Goal: Information Seeking & Learning: Learn about a topic

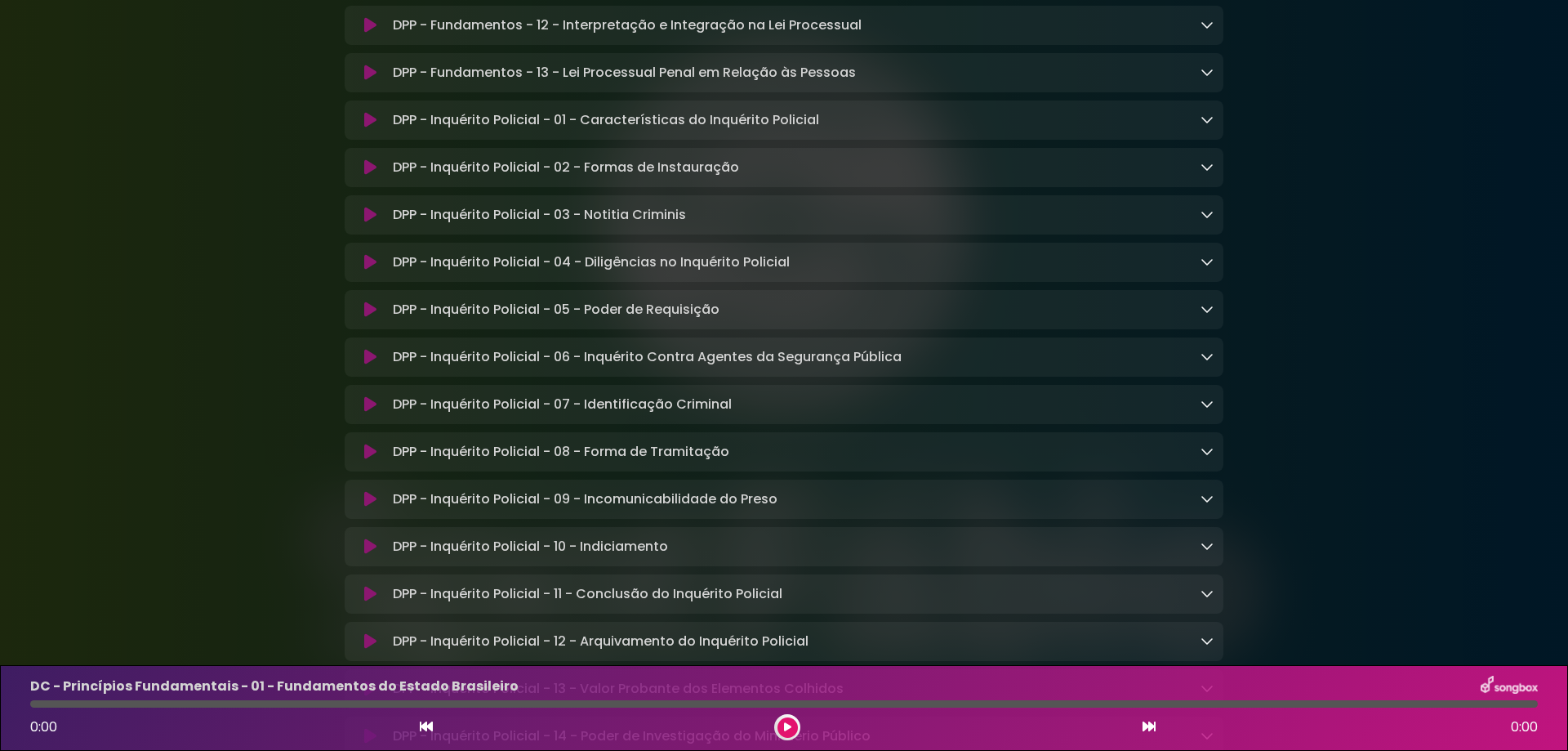
scroll to position [6648, 0]
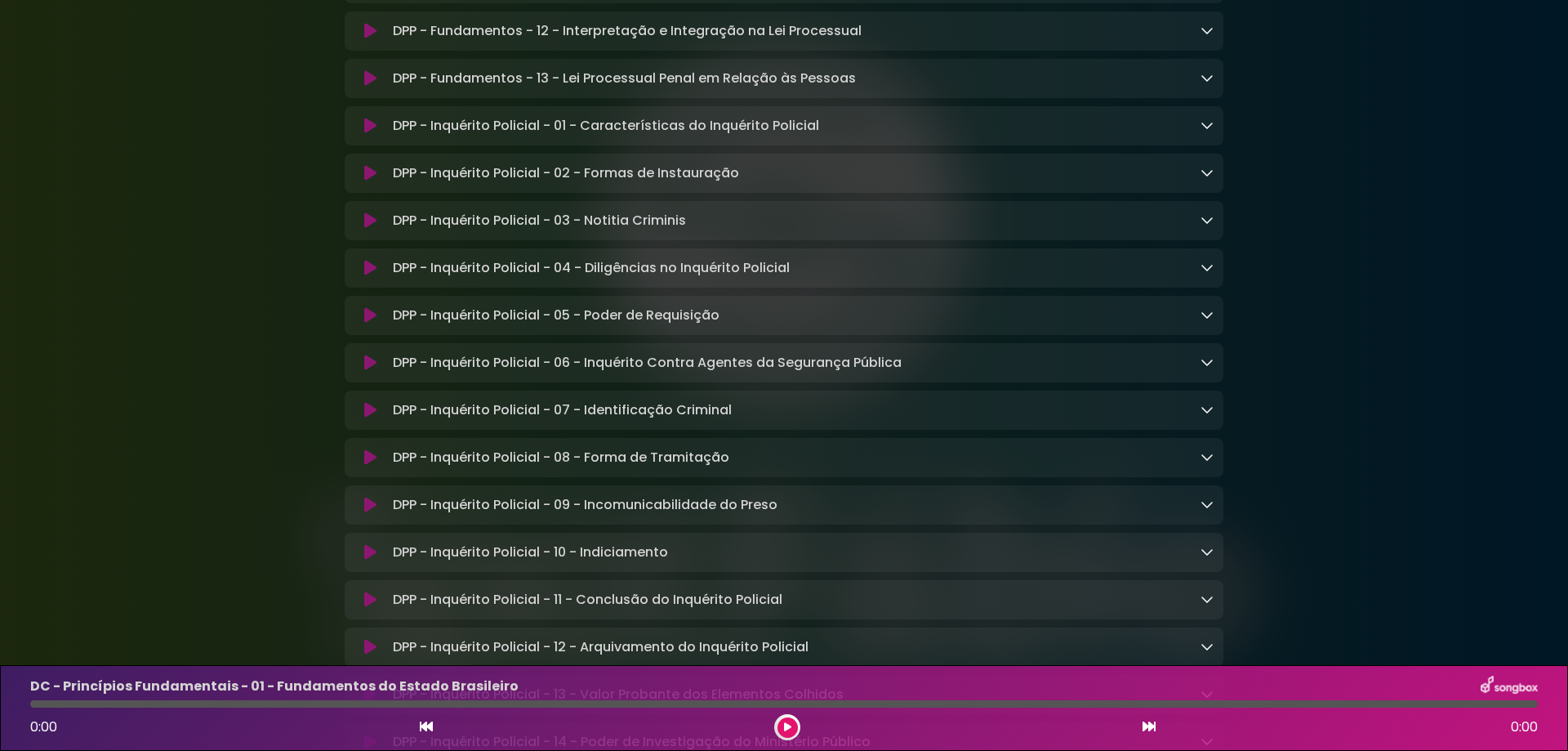
click at [368, 134] on icon at bounding box center [370, 125] width 13 height 17
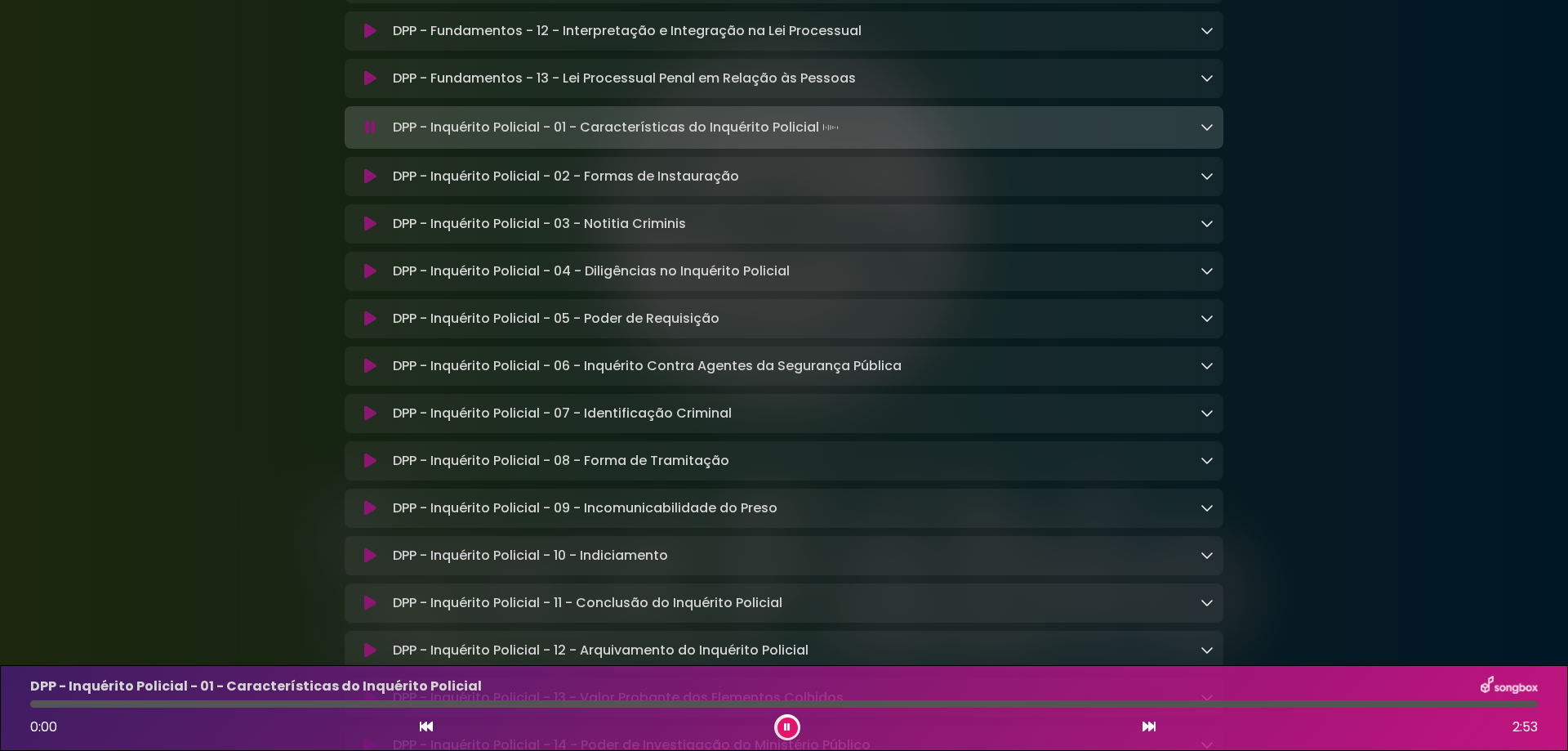
click at [1201, 133] on icon at bounding box center [1207, 126] width 13 height 13
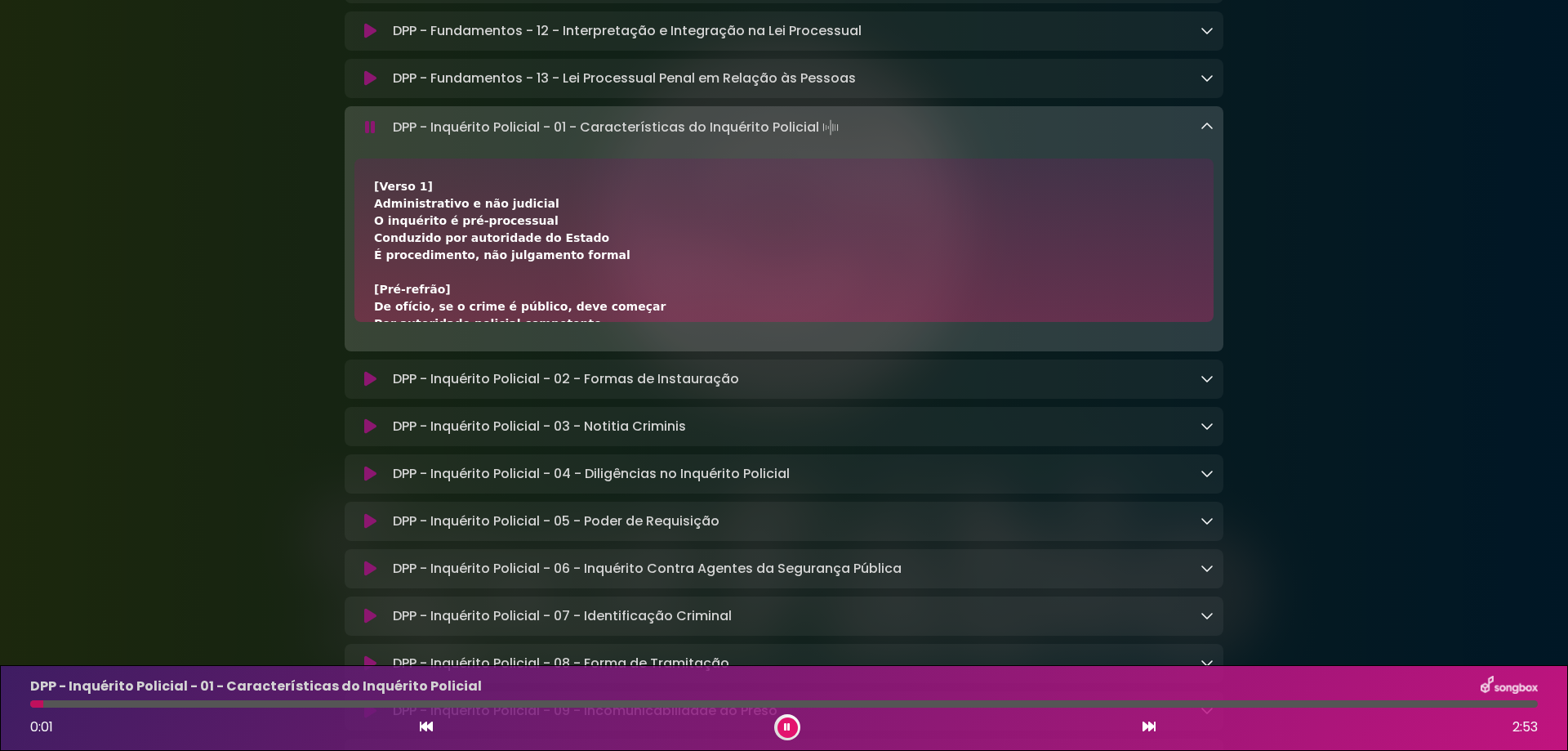
click at [369, 136] on icon at bounding box center [370, 127] width 11 height 17
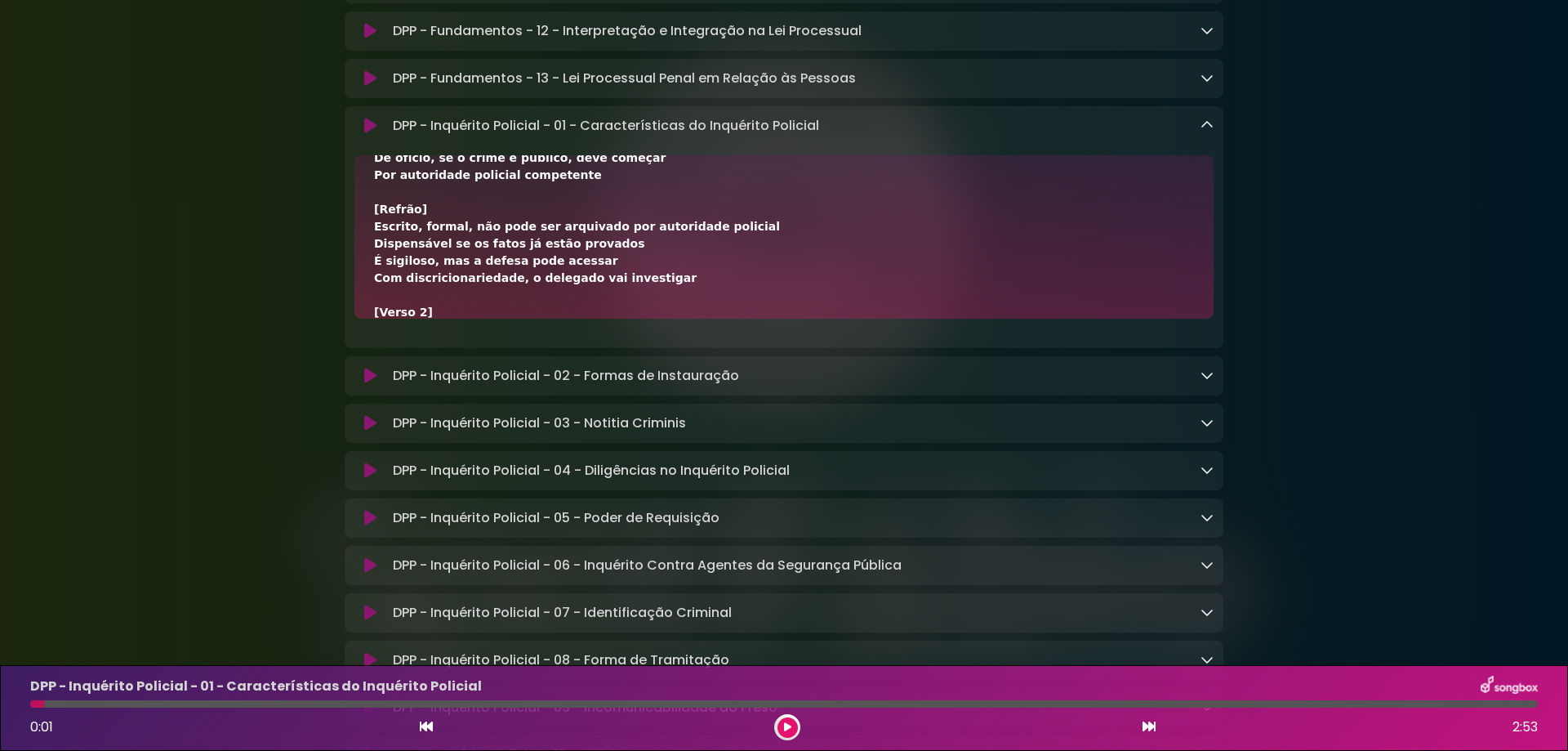
scroll to position [109, 0]
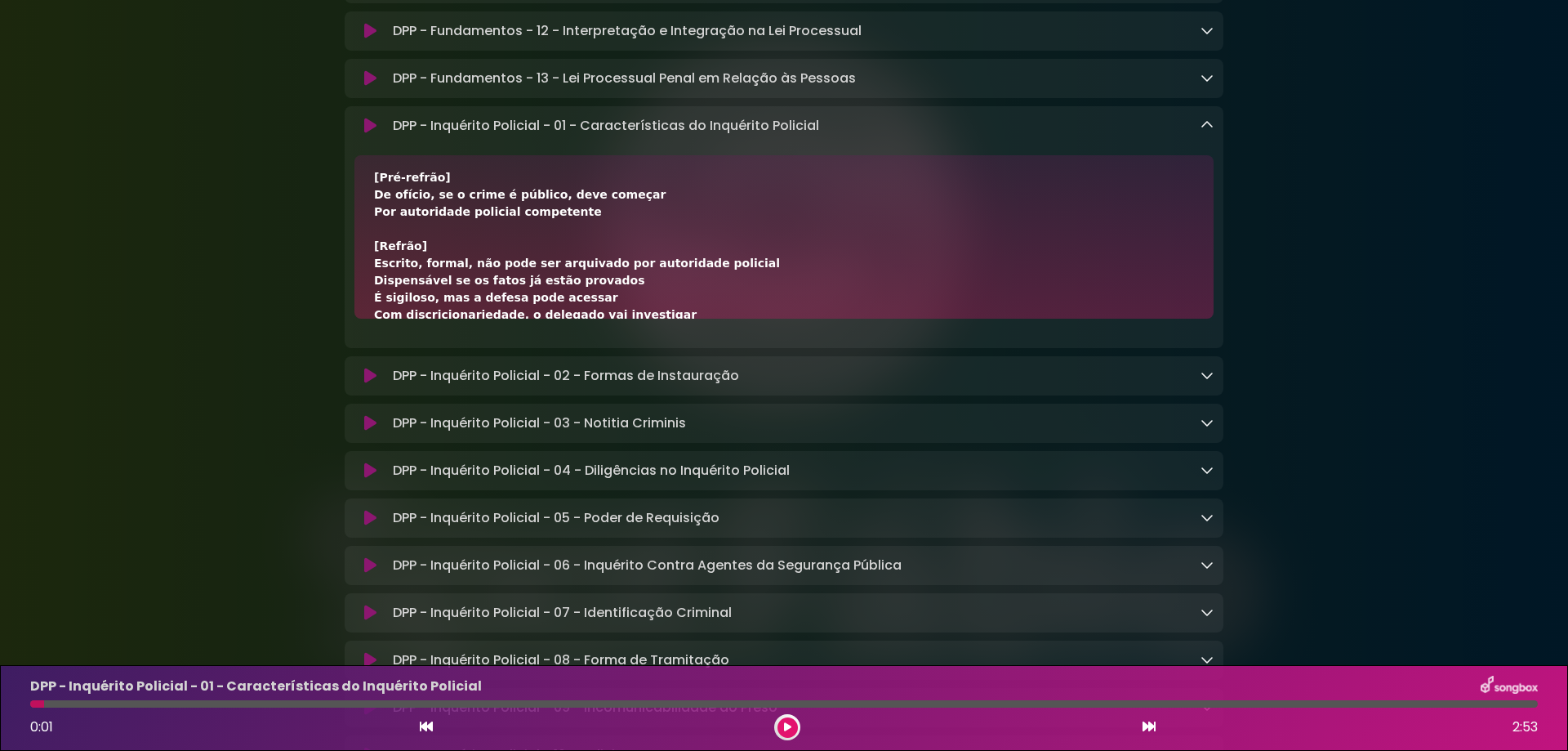
drag, startPoint x: 374, startPoint y: 374, endPoint x: 718, endPoint y: 371, distance: 344.0
click at [718, 371] on div "[Verso 1] Administrativo e não judicial O inquérito é pré-processual Conduzido …" at bounding box center [784, 435] width 820 height 738
copy div "Escrito, formal, não pode ser arquivado por autoridade policial"
drag, startPoint x: 358, startPoint y: 389, endPoint x: 605, endPoint y: 388, distance: 247.0
click at [605, 319] on div "[Verso 1] Administrativo e não judicial O inquérito é pré-processual Conduzido …" at bounding box center [784, 237] width 859 height 163
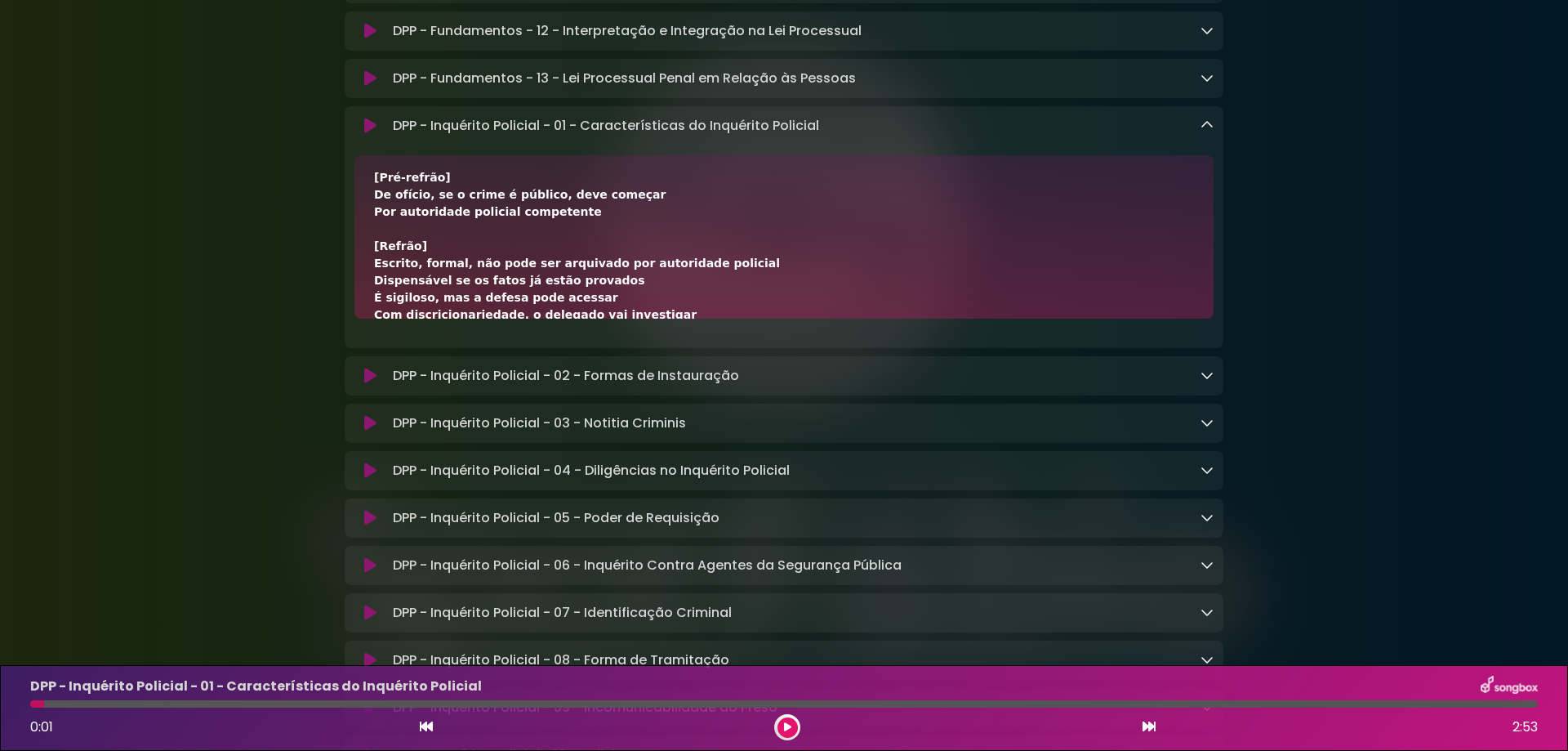
copy div "Dispensável se os fatos já estão provados"
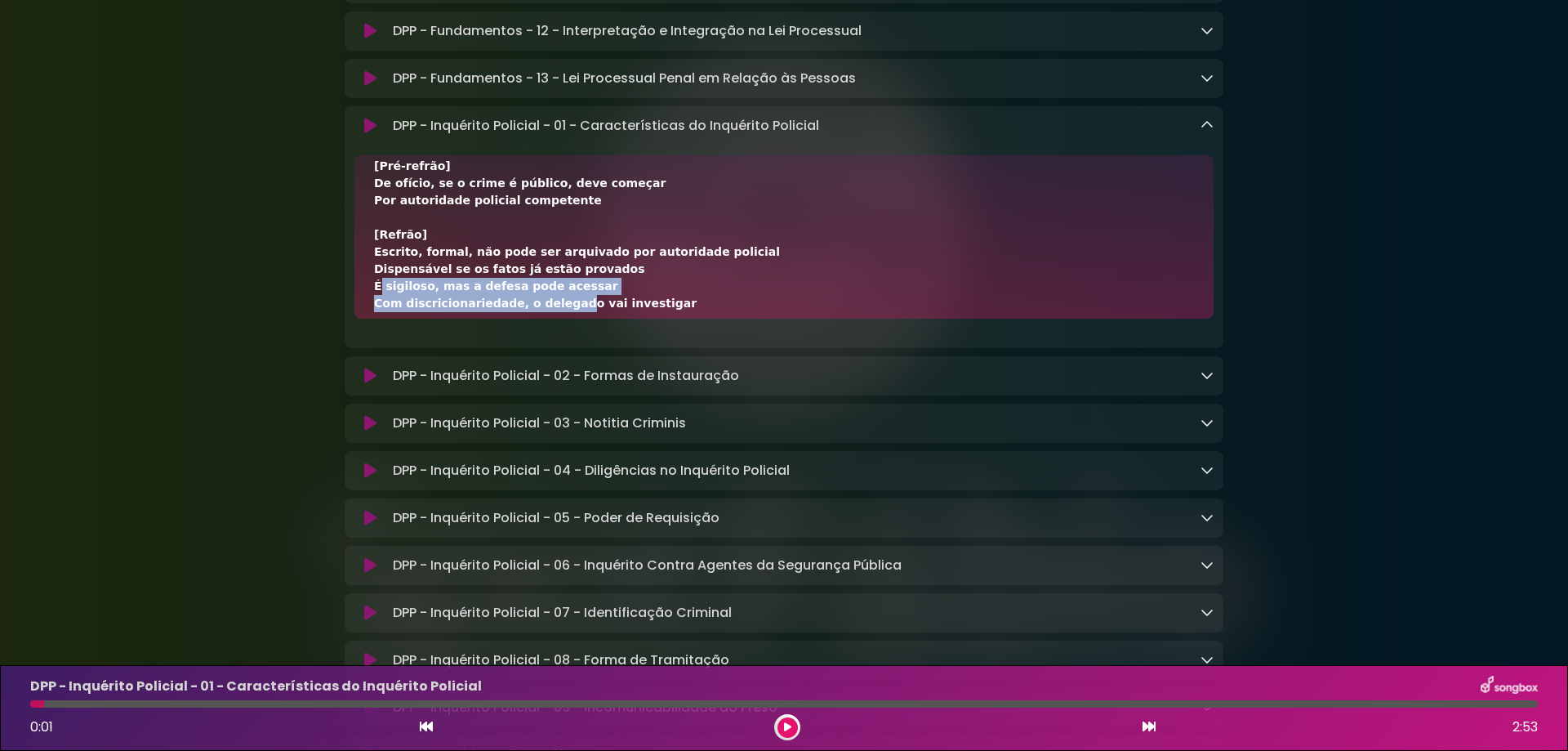
scroll to position [128, 0]
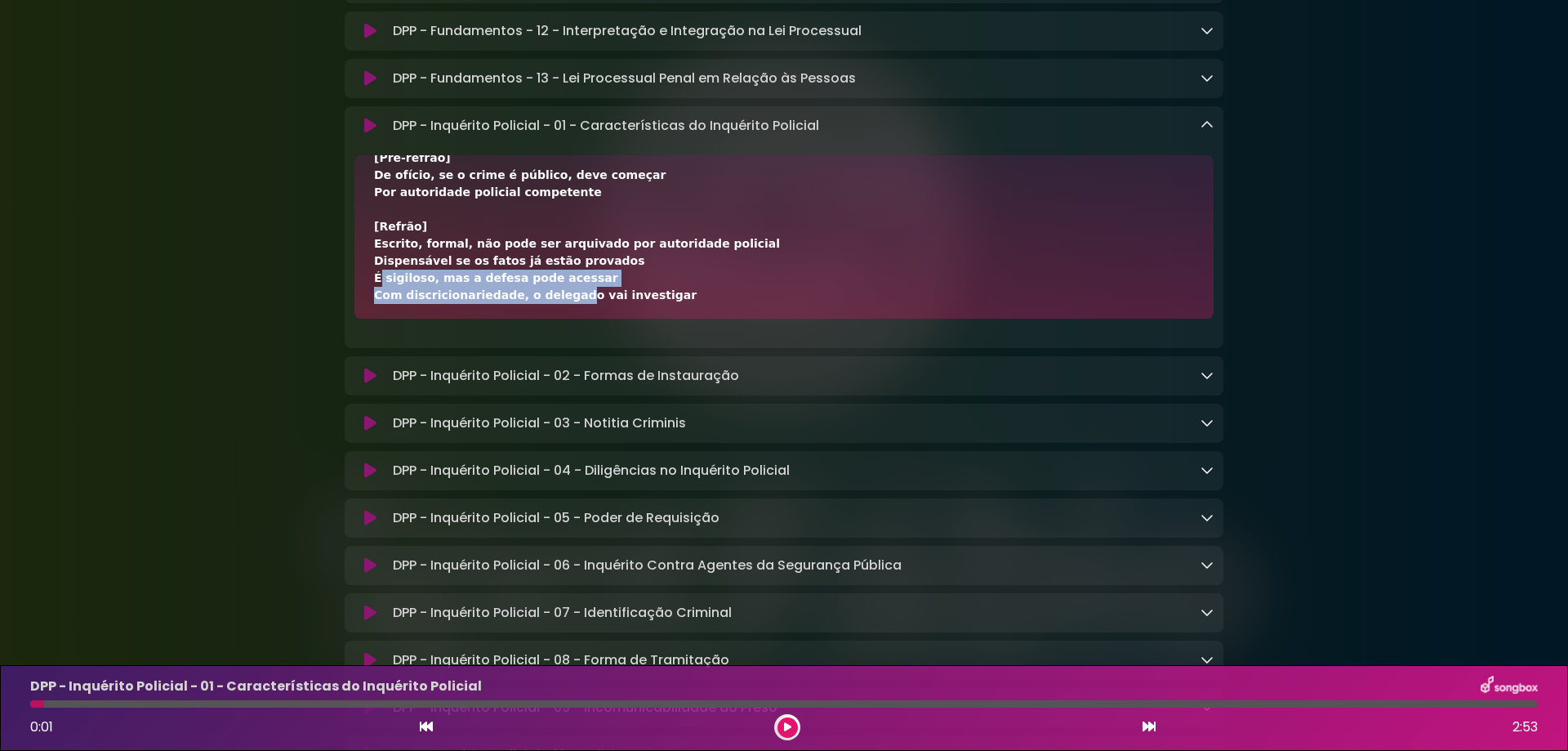
drag, startPoint x: 363, startPoint y: 407, endPoint x: 576, endPoint y: 392, distance: 213.5
click at [576, 319] on div "[Verso 1] Administrativo e não judicial O inquérito é pré-processual Conduzido …" at bounding box center [784, 237] width 859 height 163
copy div "É sigiloso, mas a defesa pode acessar"
drag, startPoint x: 369, startPoint y: 403, endPoint x: 691, endPoint y: 405, distance: 322.0
click at [691, 319] on div "[Verso 1] Administrativo e não judicial O inquérito é pré-processual Conduzido …" at bounding box center [784, 237] width 859 height 163
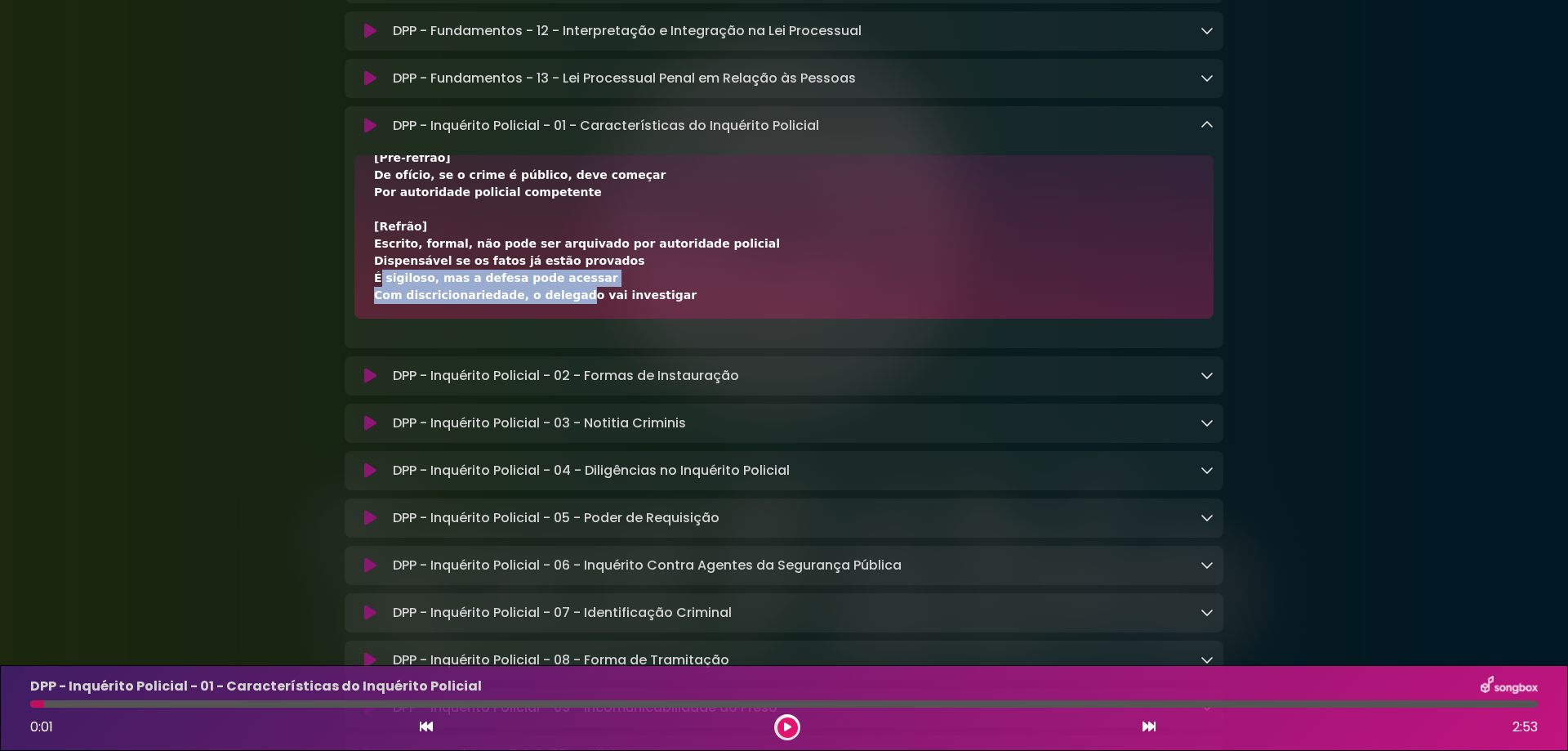
copy div "Com discricionariedade, o delegado vai investigar"
